Goal: Task Accomplishment & Management: Use online tool/utility

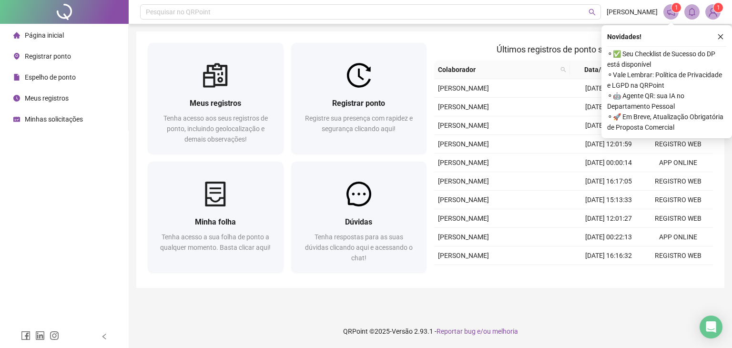
click at [51, 52] on span "Registrar ponto" at bounding box center [48, 56] width 46 height 8
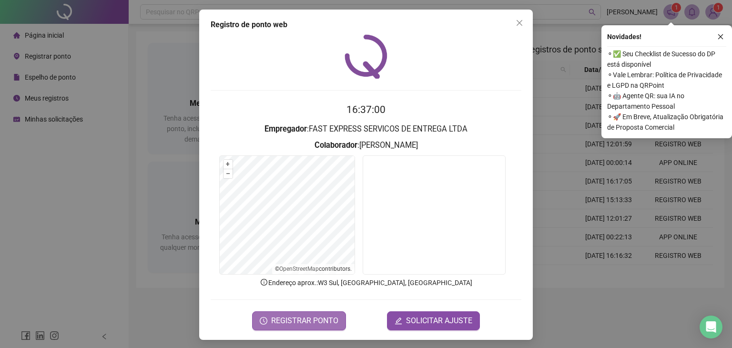
click at [293, 323] on span "REGISTRAR PONTO" at bounding box center [304, 320] width 67 height 11
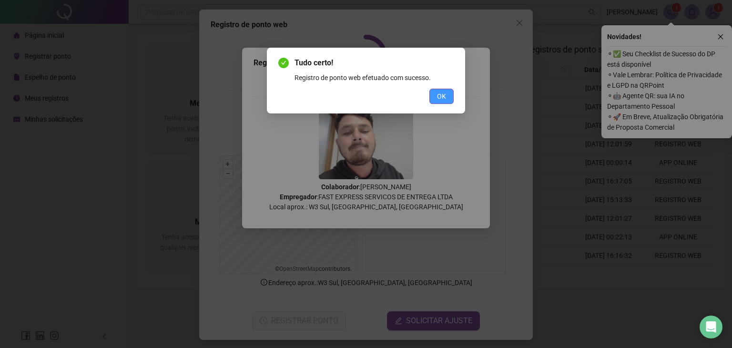
drag, startPoint x: 440, startPoint y: 103, endPoint x: 455, endPoint y: 77, distance: 30.6
click at [439, 103] on button "OK" at bounding box center [441, 96] width 24 height 15
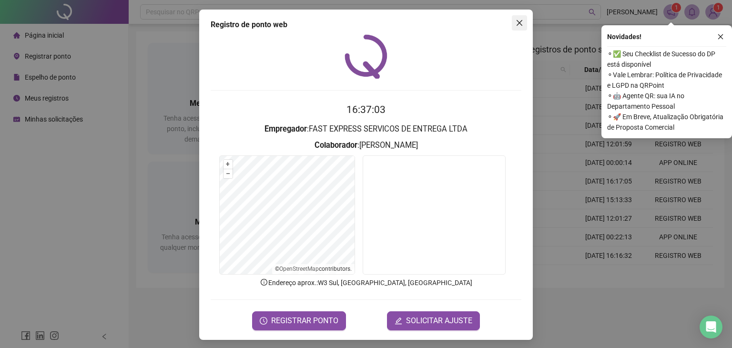
click at [516, 23] on icon "close" at bounding box center [520, 23] width 8 height 8
